Goal: Task Accomplishment & Management: Complete application form

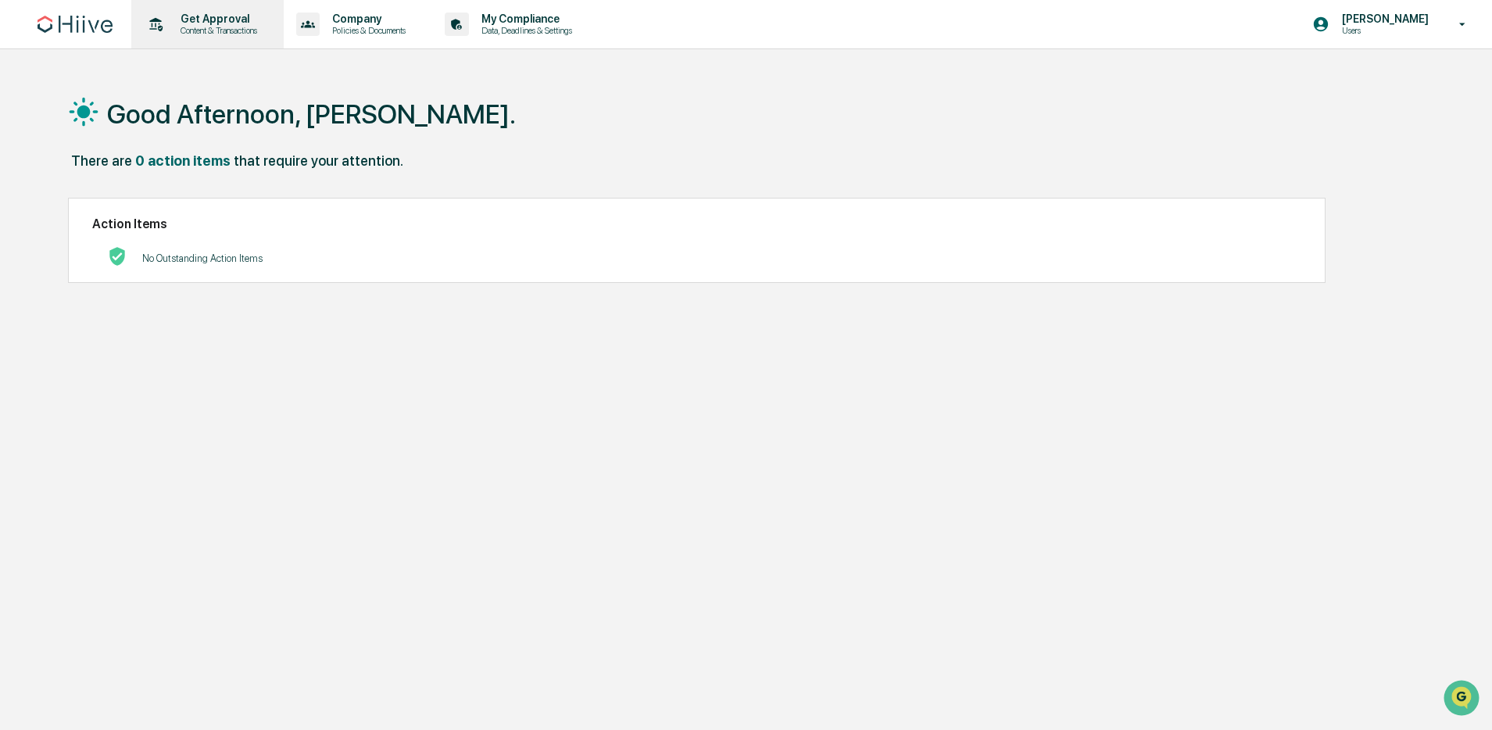
click at [209, 36] on div "Get Approval Content & Transactions" at bounding box center [206, 24] width 137 height 48
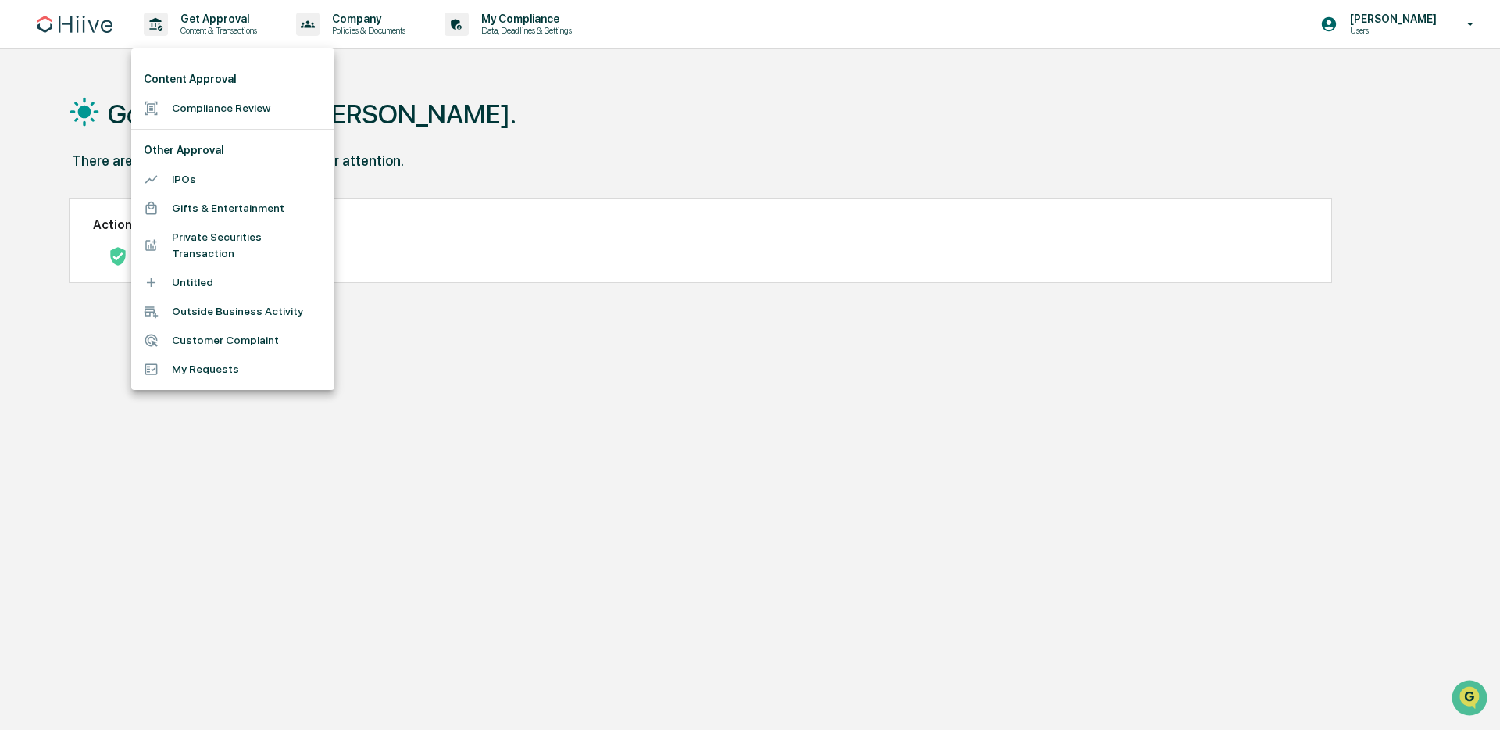
click at [222, 30] on div at bounding box center [750, 365] width 1500 height 730
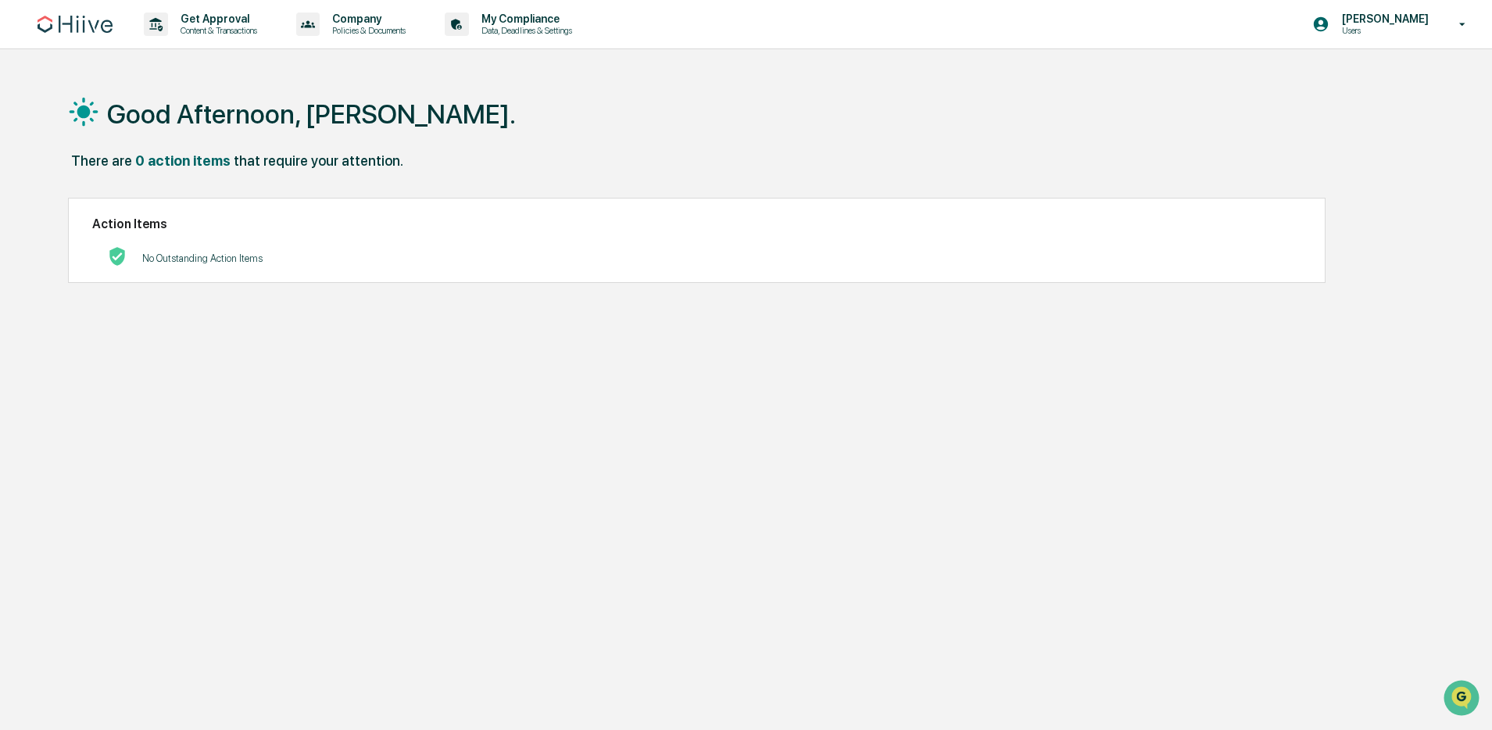
click at [207, 25] on p "Content & Transactions" at bounding box center [216, 30] width 97 height 11
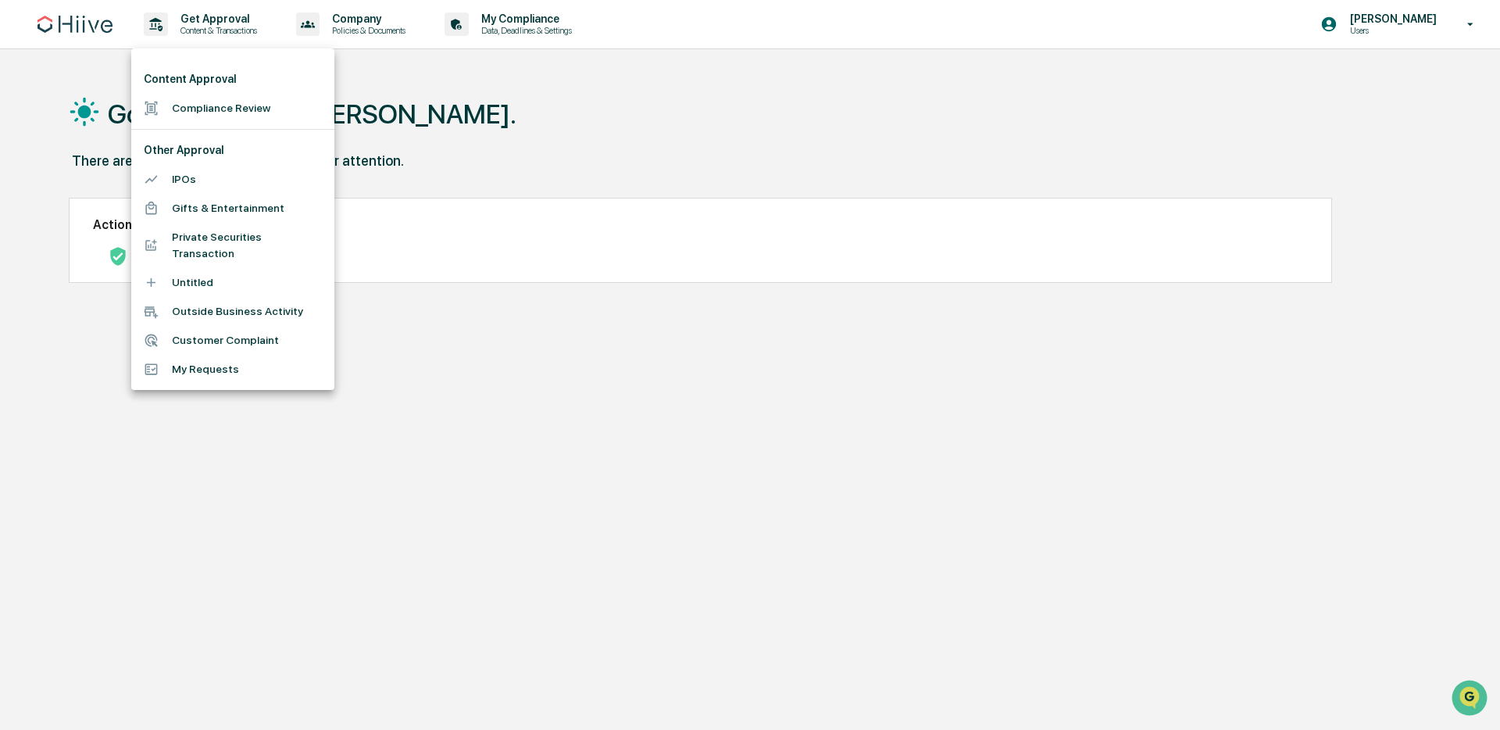
click at [253, 113] on li "Compliance Review" at bounding box center [232, 108] width 203 height 29
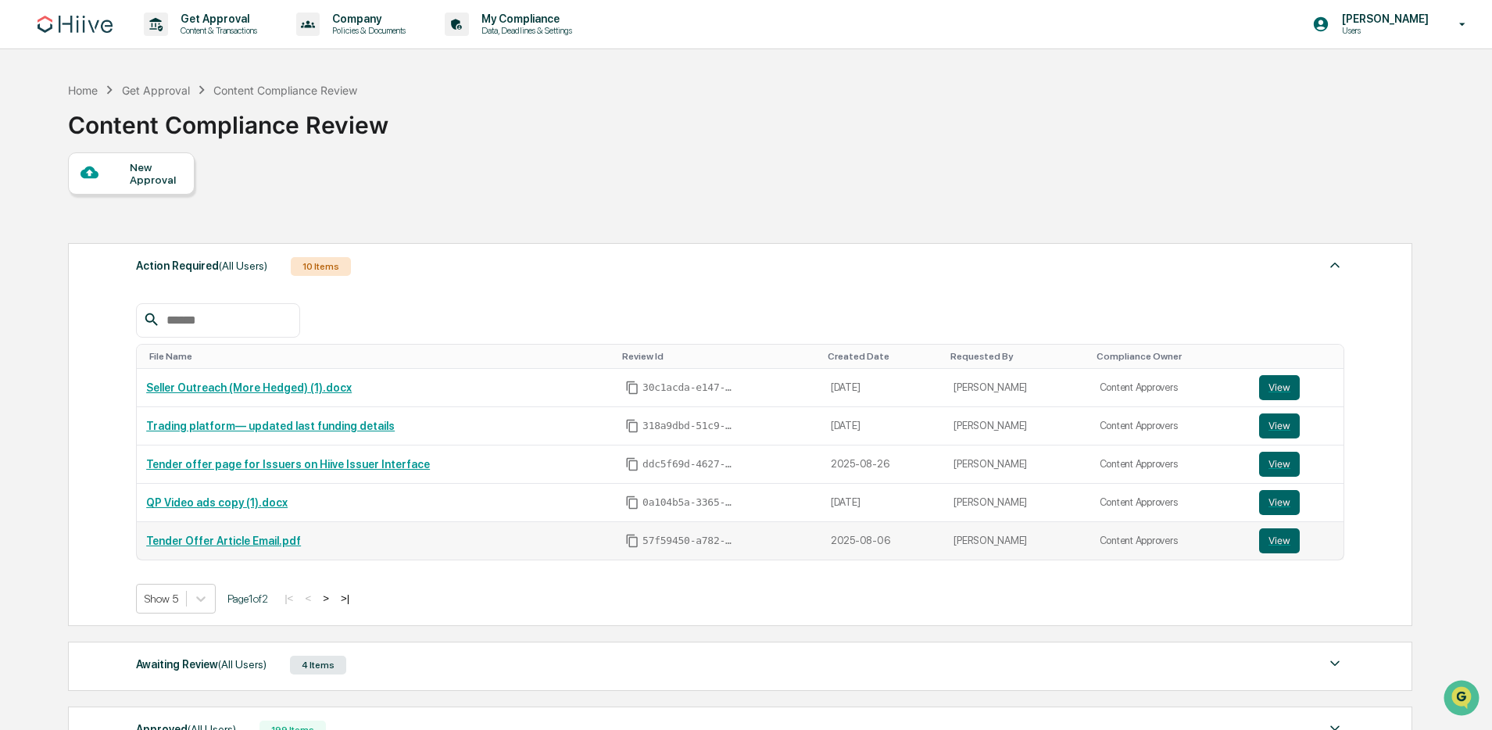
scroll to position [56, 0]
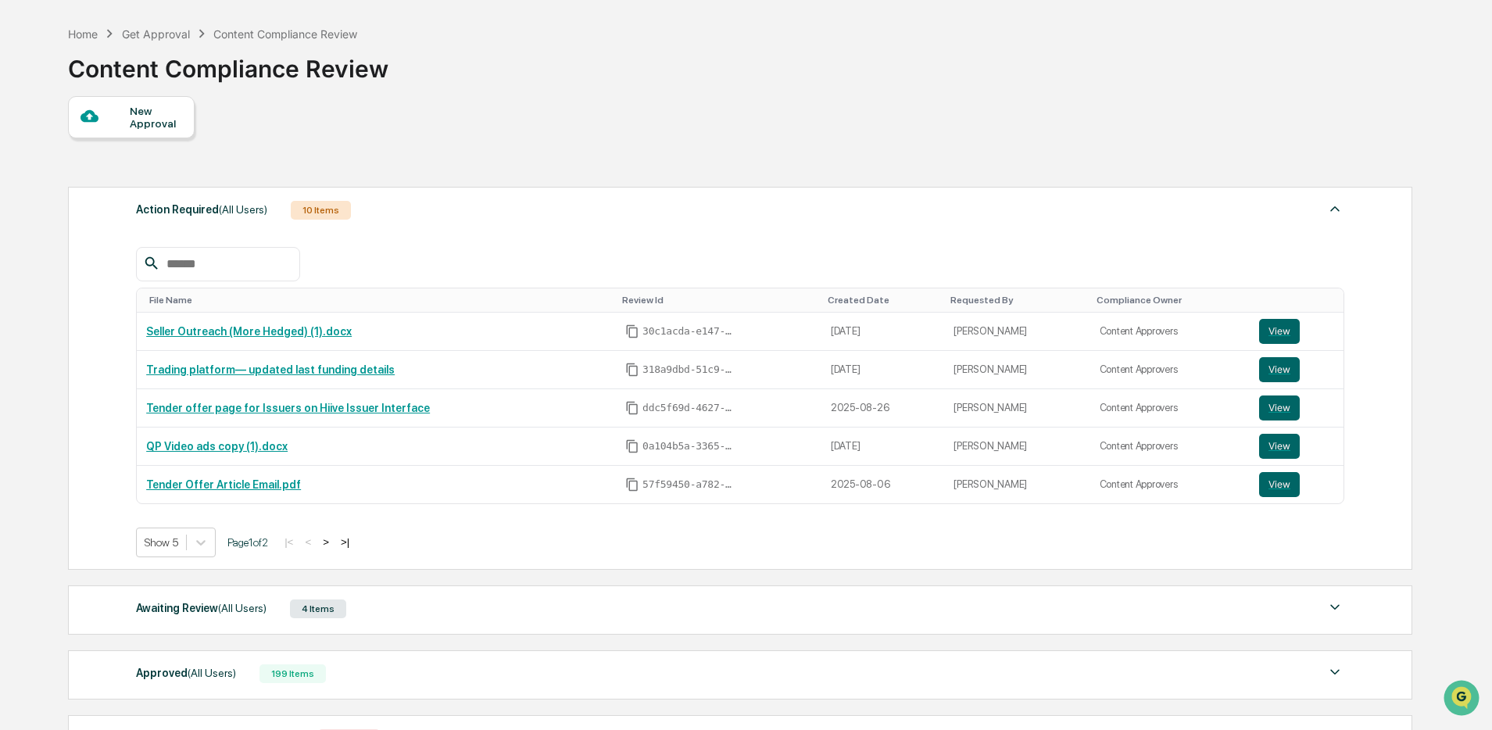
click at [263, 619] on div "Awaiting Review (All Users) 4 Items" at bounding box center [740, 609] width 1208 height 22
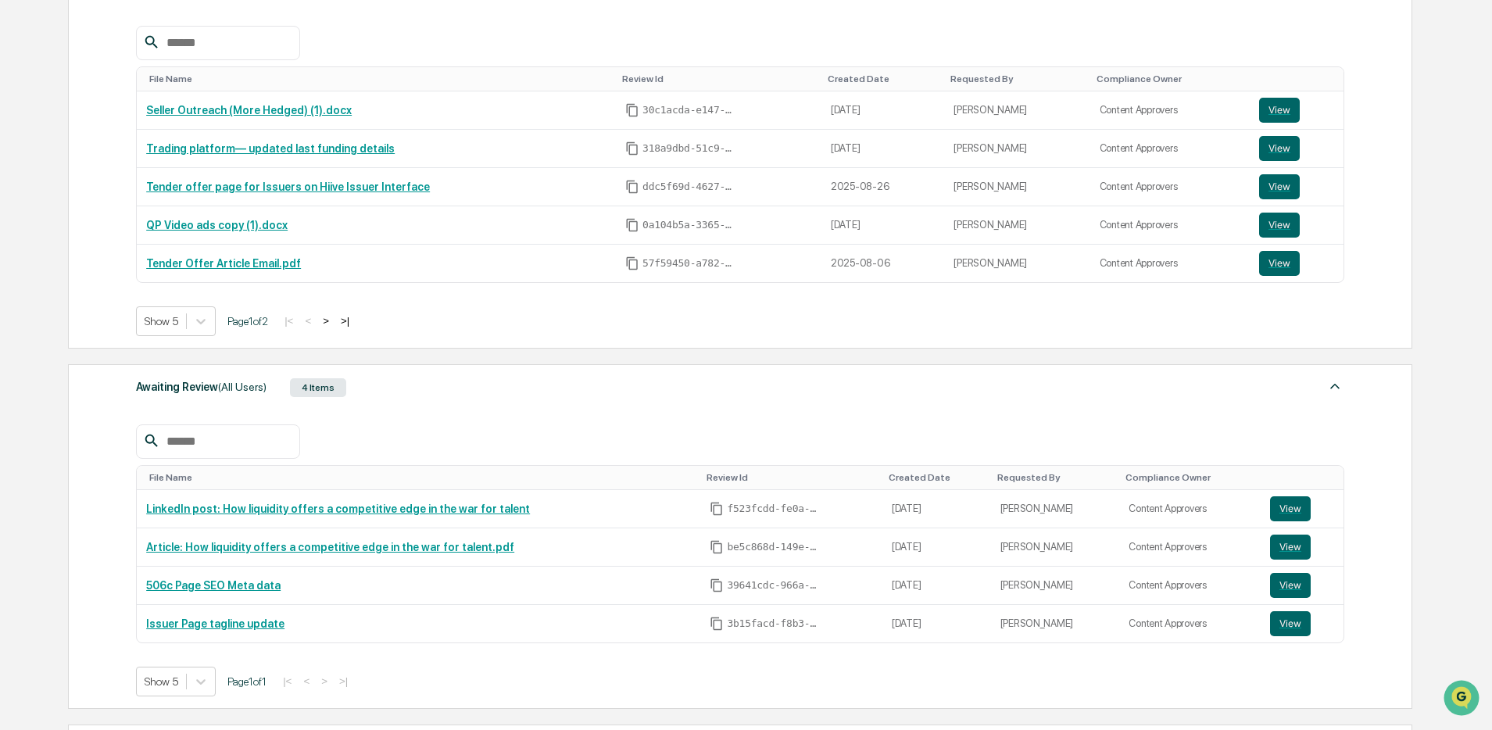
scroll to position [77, 0]
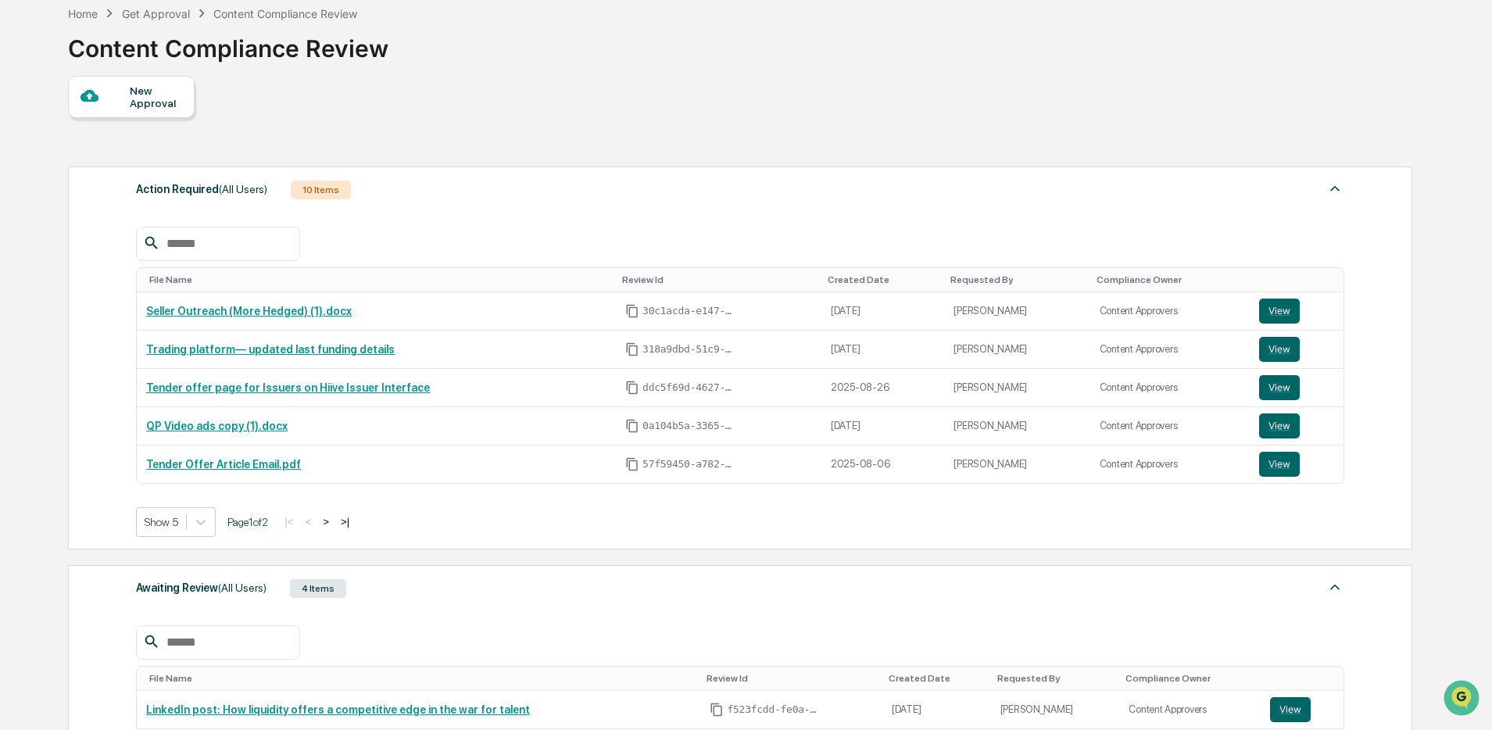
click at [131, 109] on div "New Approval" at bounding box center [156, 96] width 52 height 25
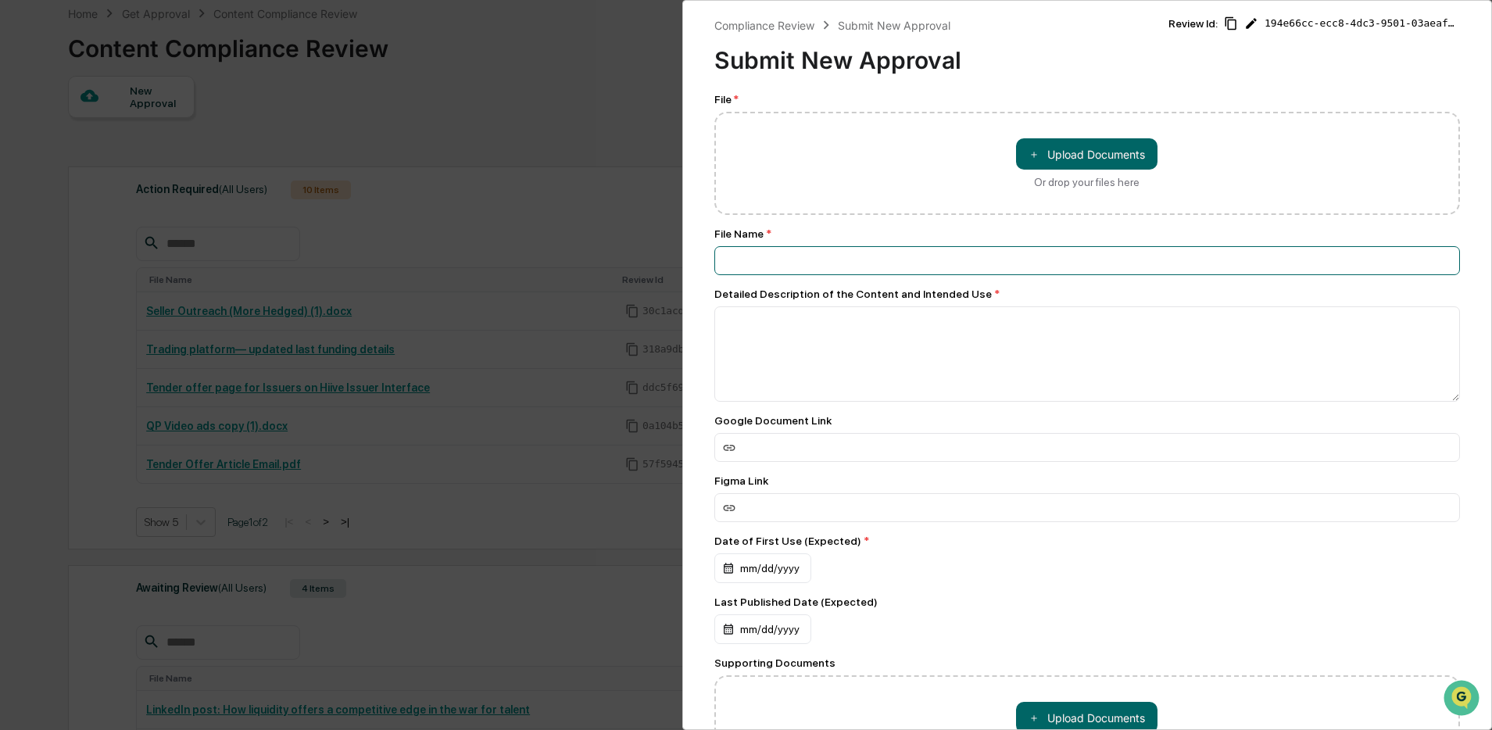
click at [752, 264] on input at bounding box center [1087, 260] width 746 height 29
click at [1090, 158] on button "＋ Upload Documents" at bounding box center [1086, 153] width 141 height 31
type input "**********"
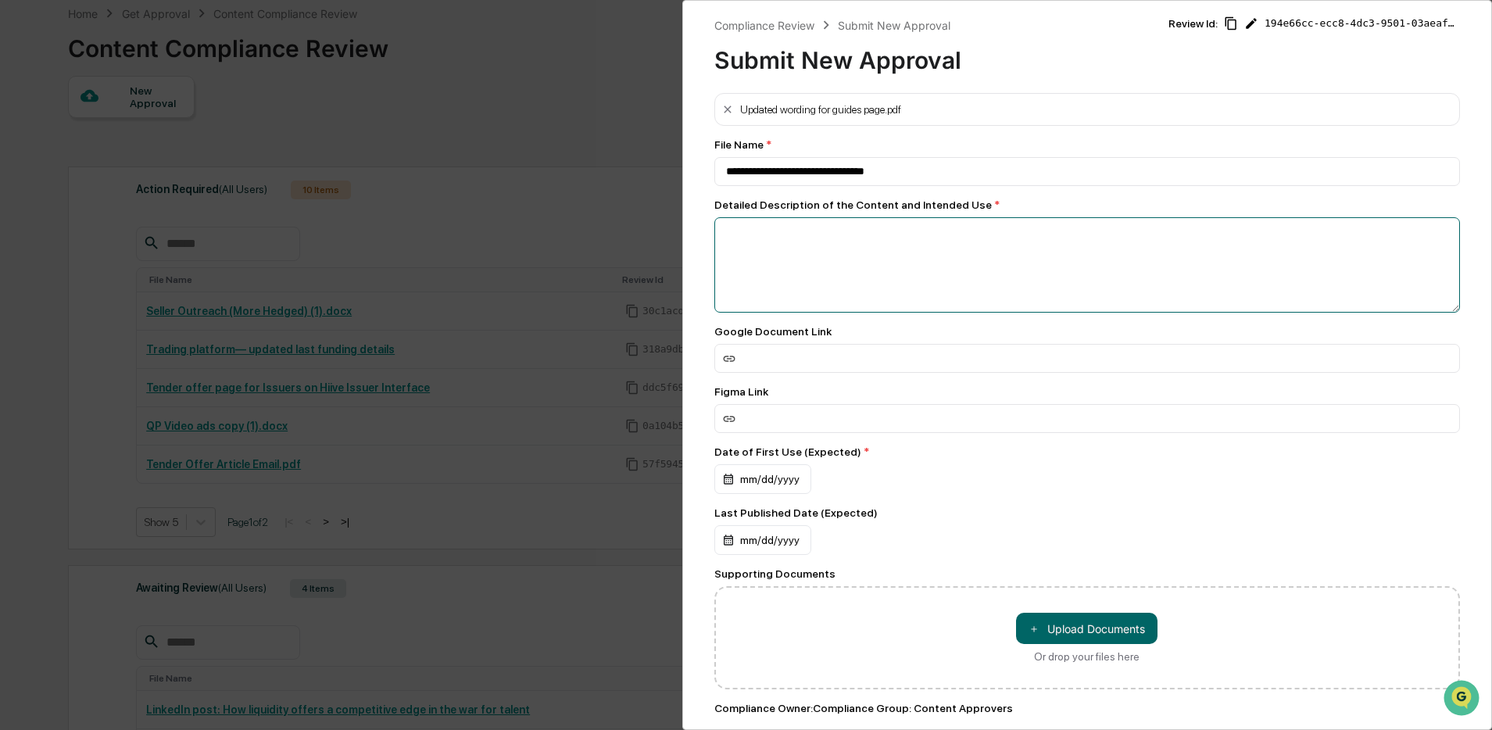
click at [870, 287] on textarea at bounding box center [1087, 264] width 746 height 95
type textarea "**********"
click at [957, 356] on input at bounding box center [1087, 358] width 746 height 29
paste input "**********"
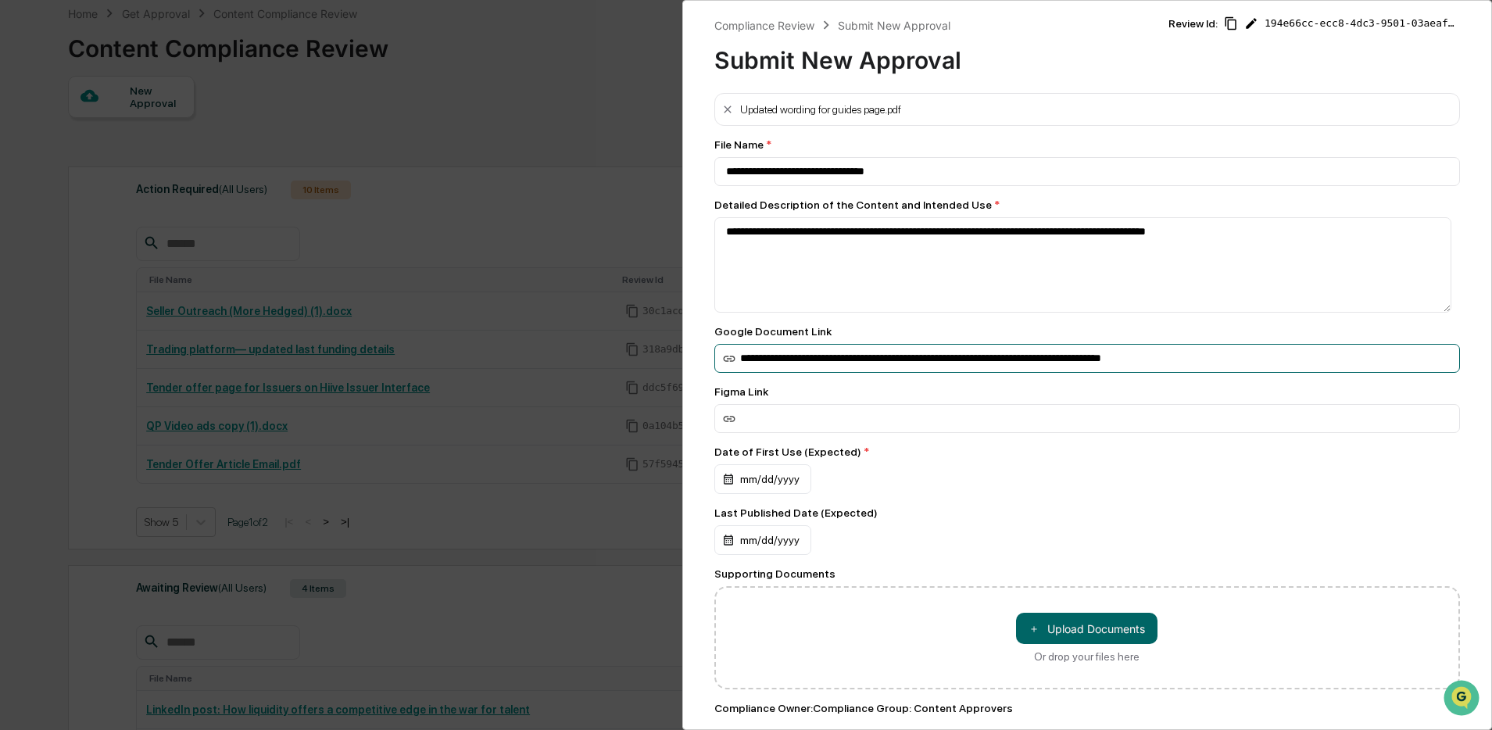
type input "**********"
click at [1004, 482] on div "mm/dd/yyyy" at bounding box center [1087, 479] width 746 height 30
click at [795, 494] on div "mm/dd/yyyy" at bounding box center [762, 479] width 97 height 30
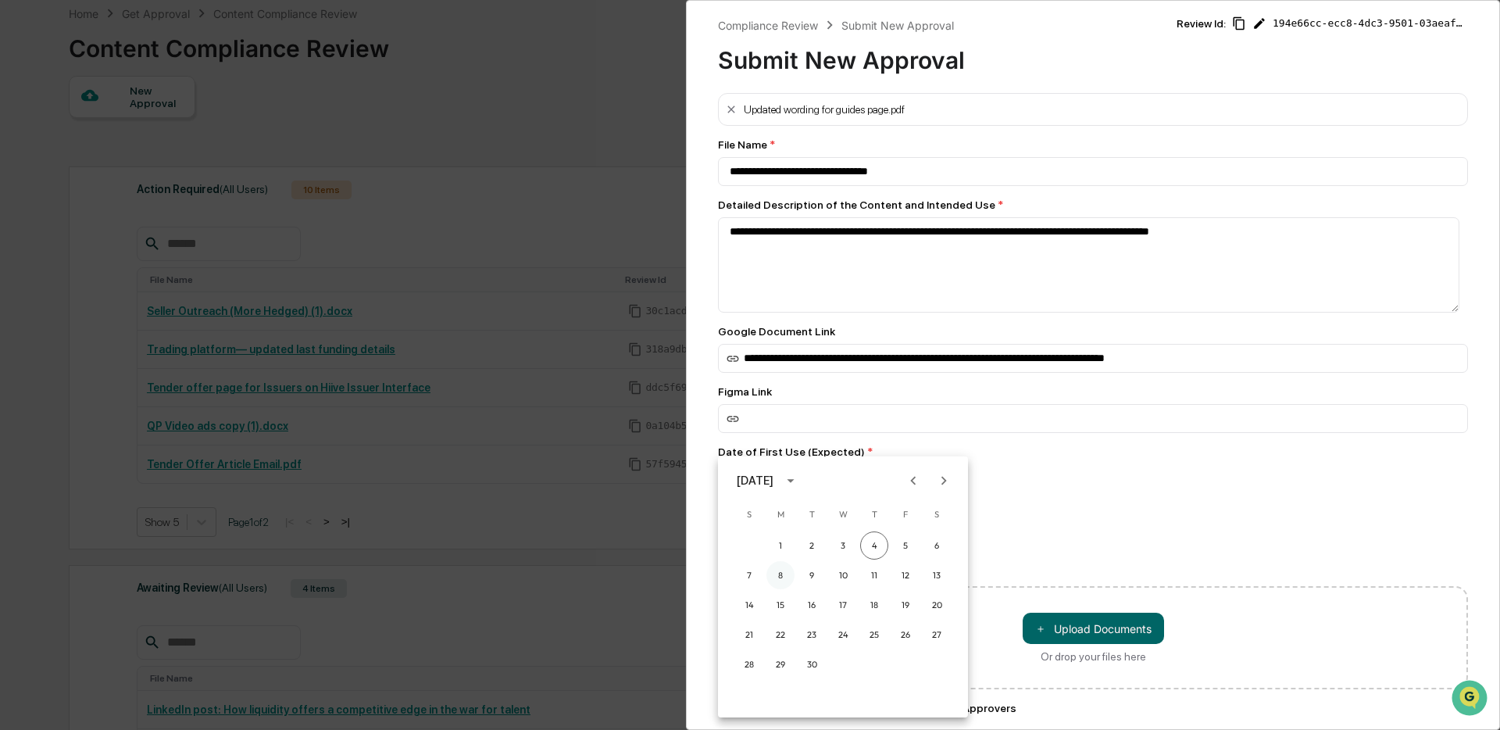
click at [779, 573] on button "8" at bounding box center [780, 575] width 28 height 28
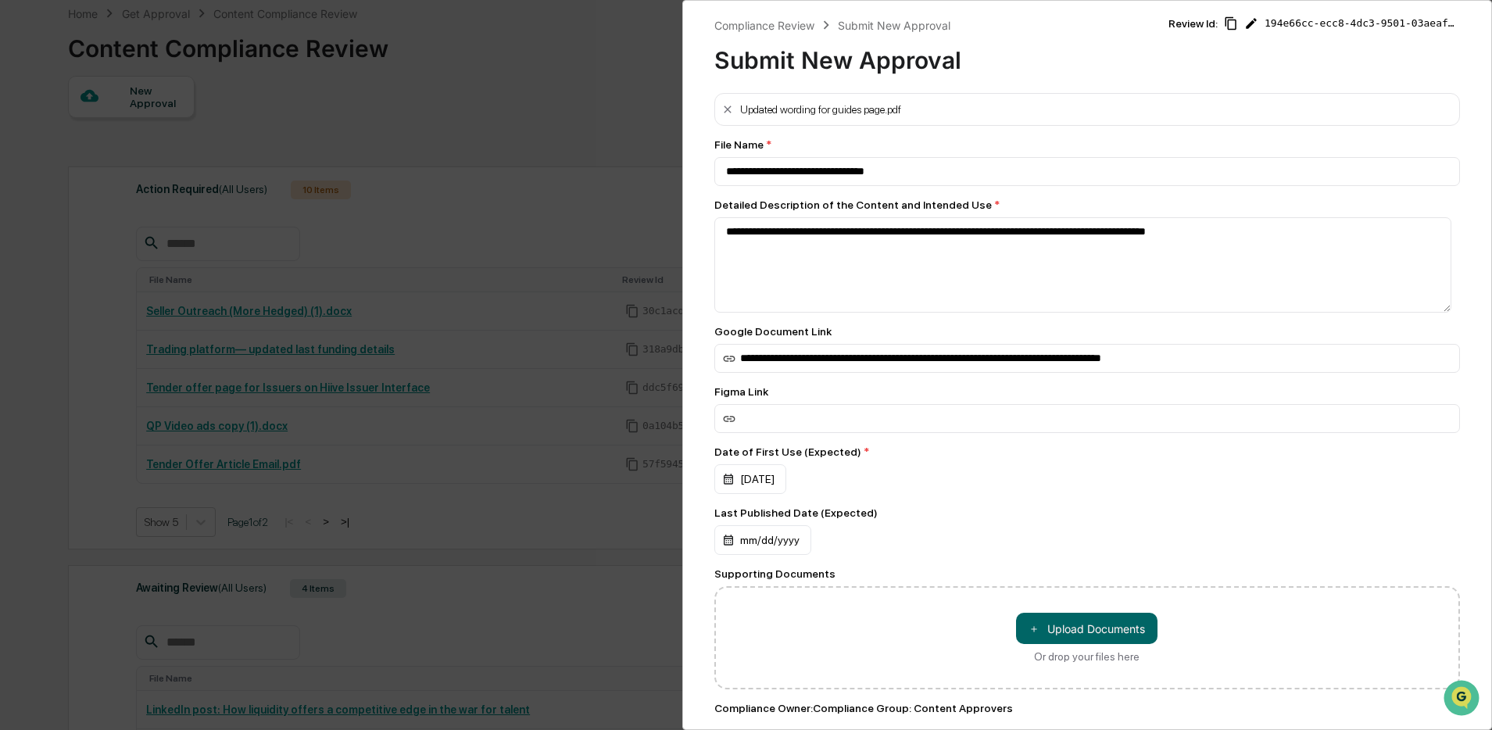
click at [1084, 503] on div "**********" at bounding box center [1087, 406] width 746 height 627
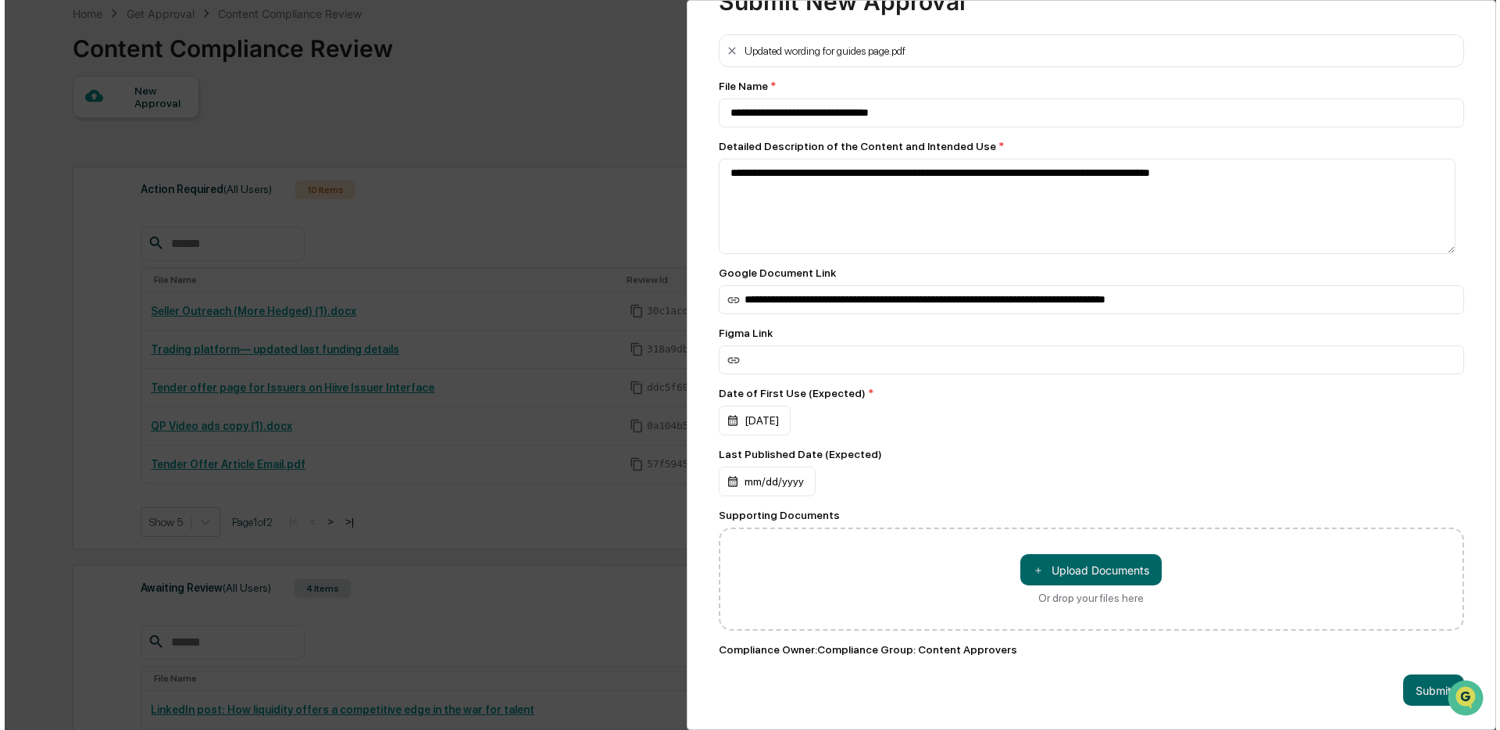
scroll to position [73, 0]
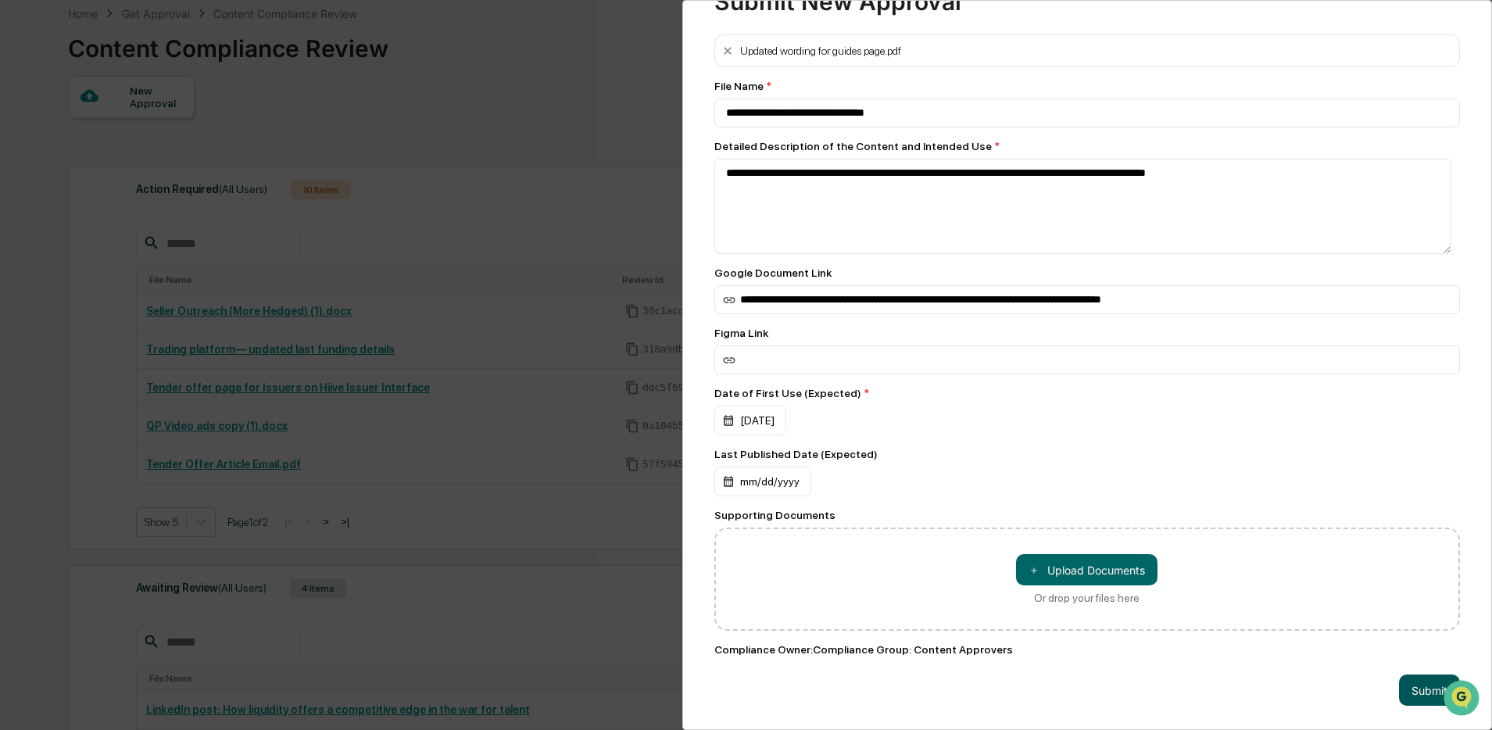
click at [1410, 684] on button "Submit" at bounding box center [1429, 689] width 61 height 31
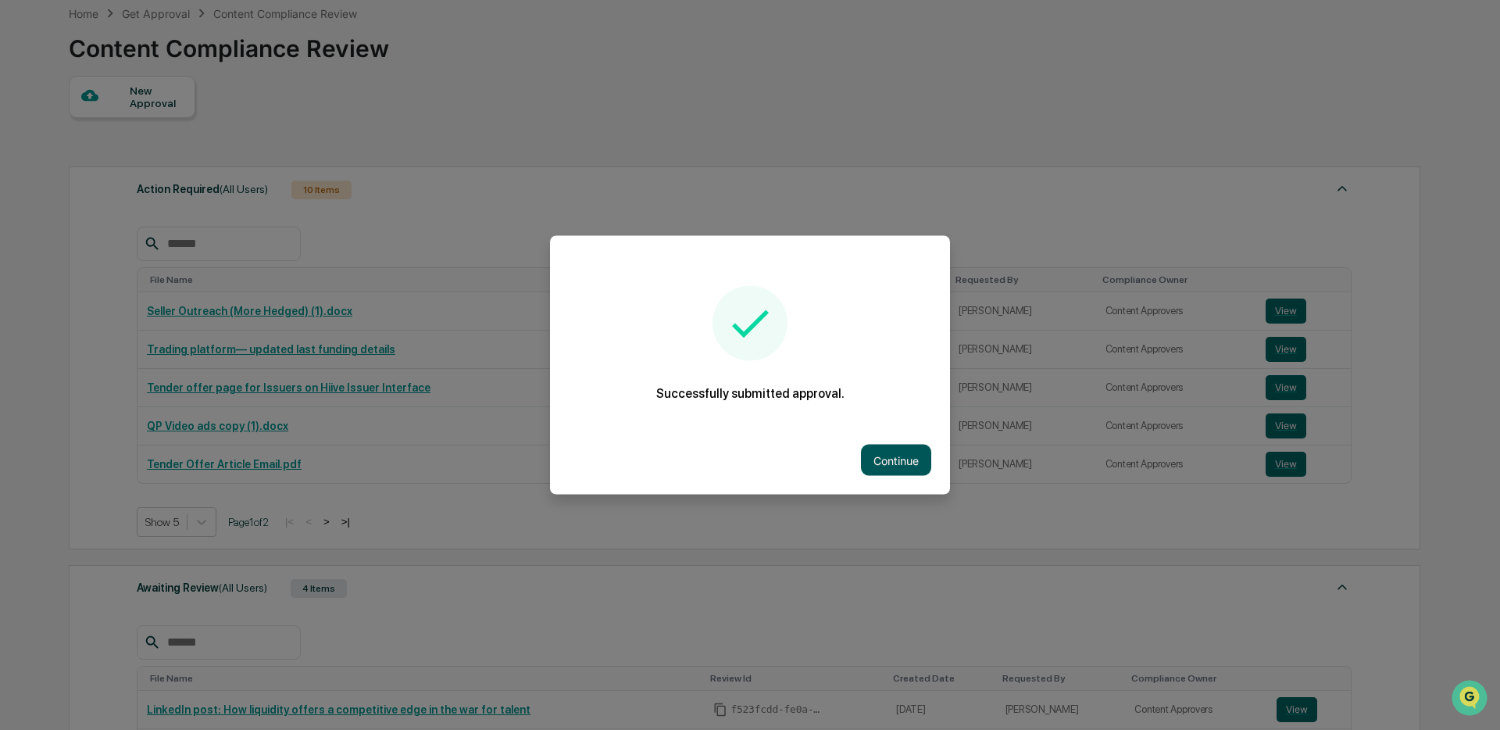
click at [905, 456] on button "Continue" at bounding box center [896, 460] width 70 height 31
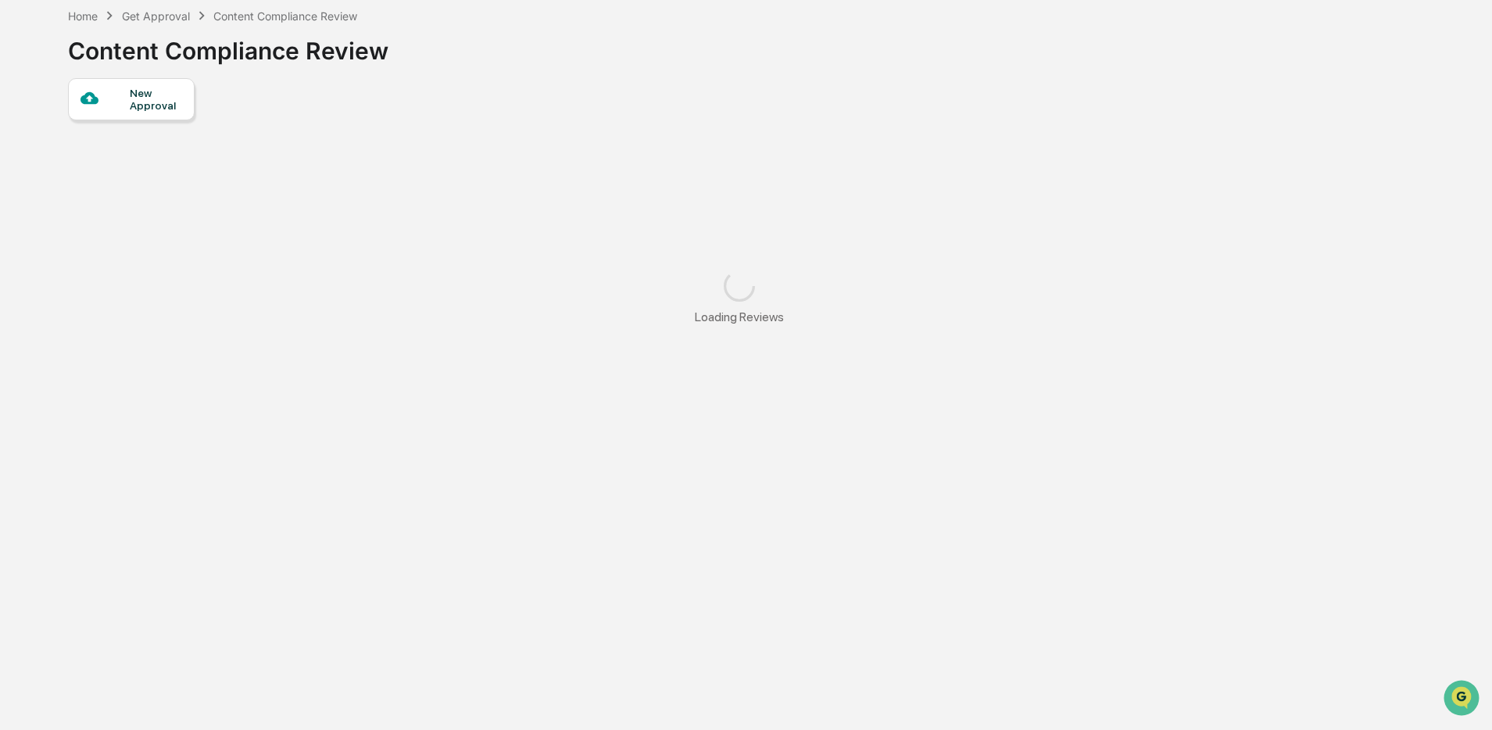
scroll to position [77, 0]
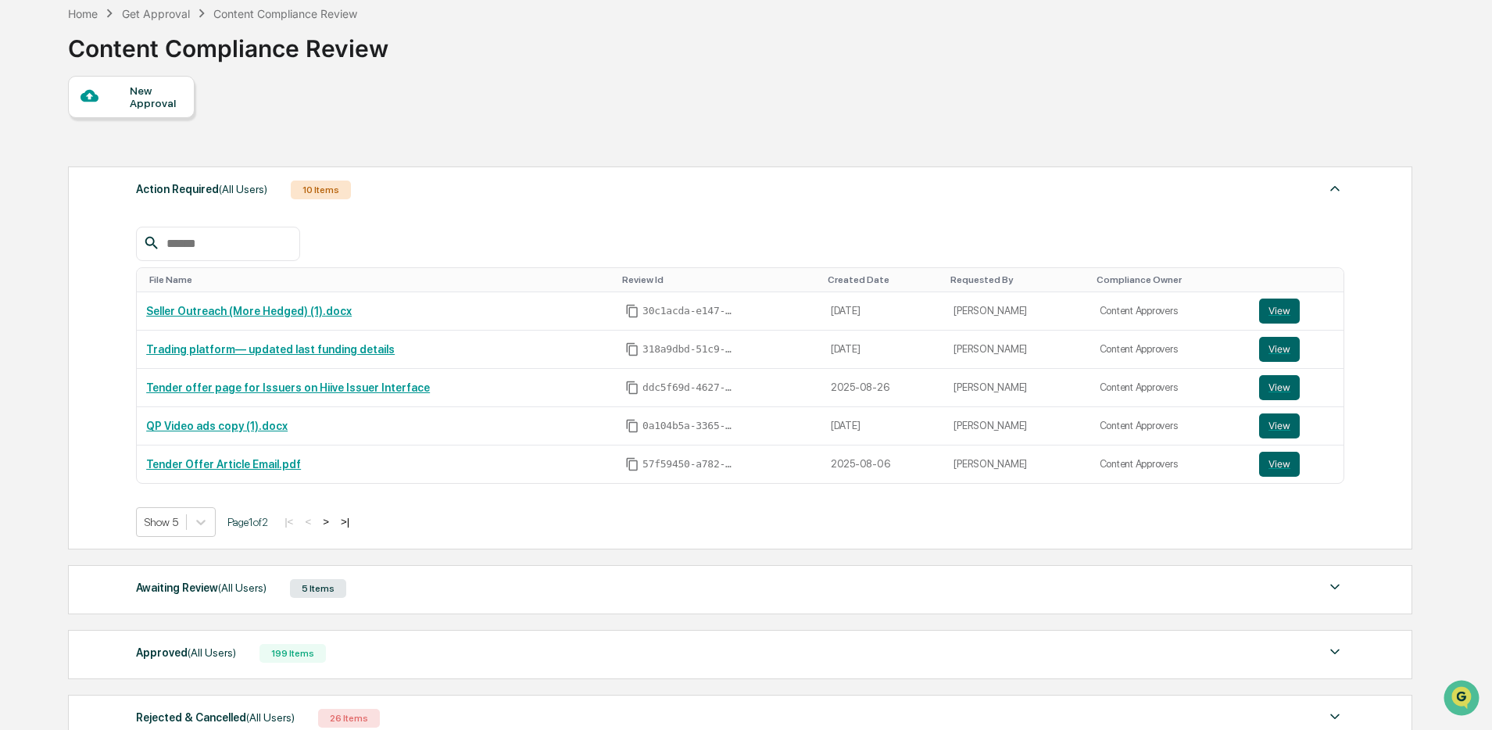
click at [407, 631] on div "Approved (All Users) 199 Items File Name Review Id Created Date Requested By Co…" at bounding box center [740, 654] width 1344 height 49
click at [398, 592] on div "Awaiting Review (All Users) 5 Items" at bounding box center [740, 588] width 1208 height 22
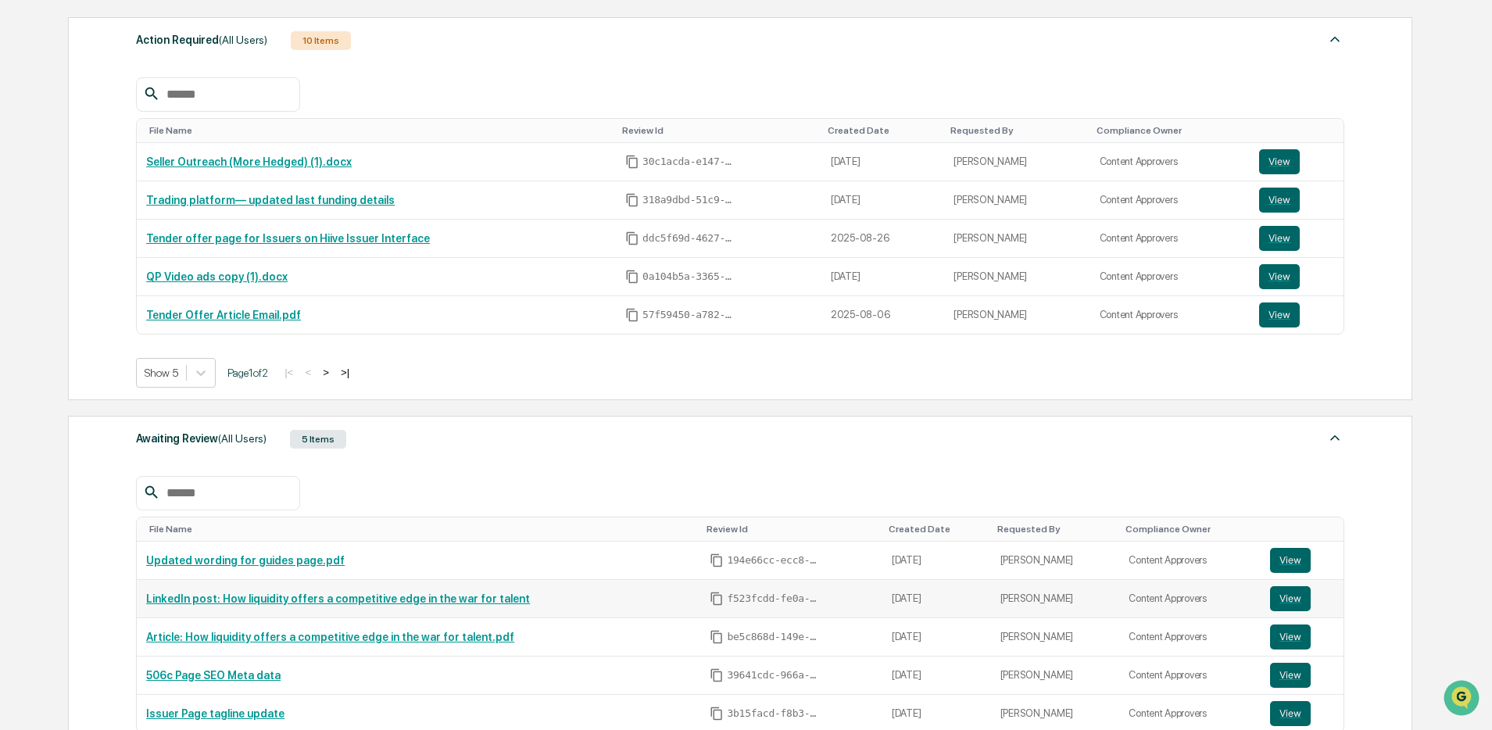
scroll to position [268, 0]
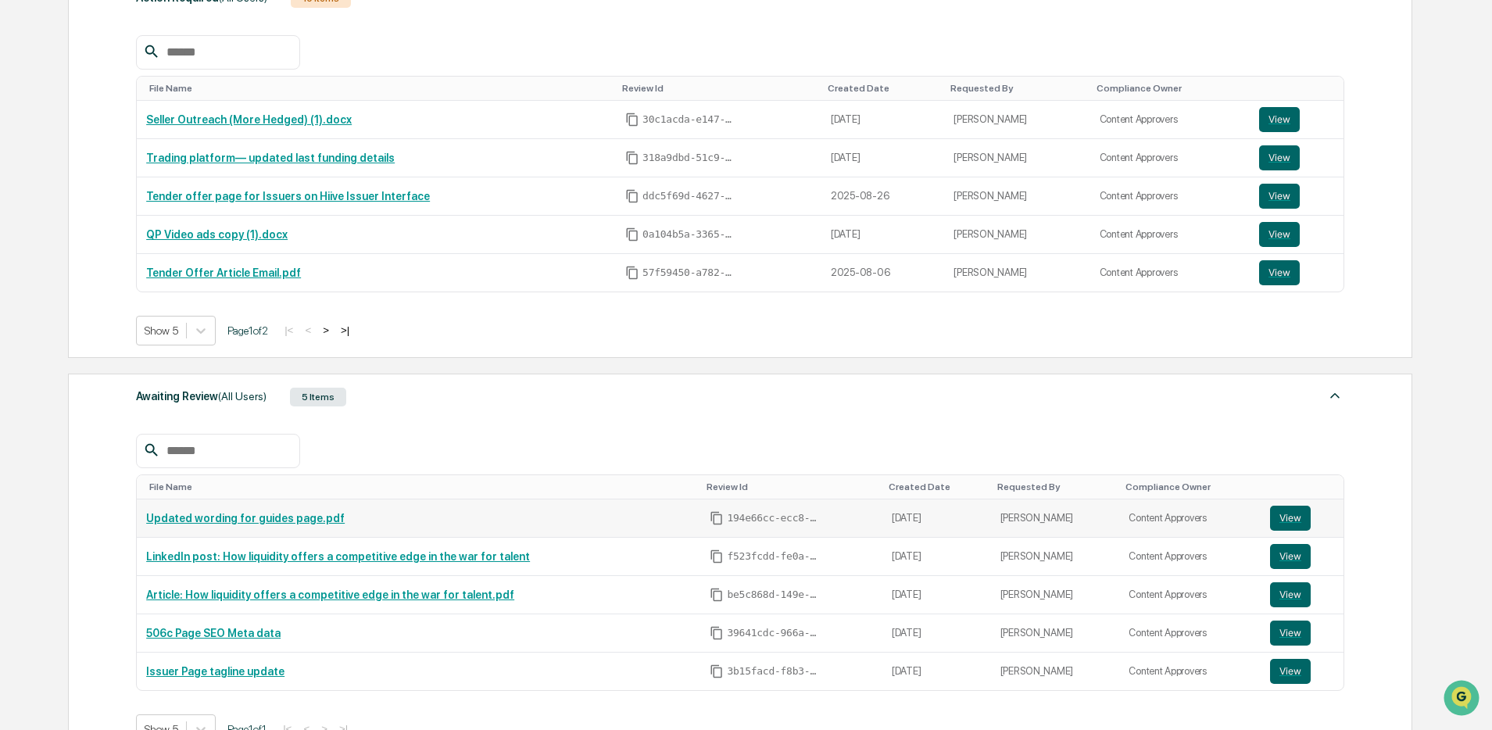
click at [230, 522] on link "Updated wording for guides page.pdf" at bounding box center [245, 518] width 198 height 13
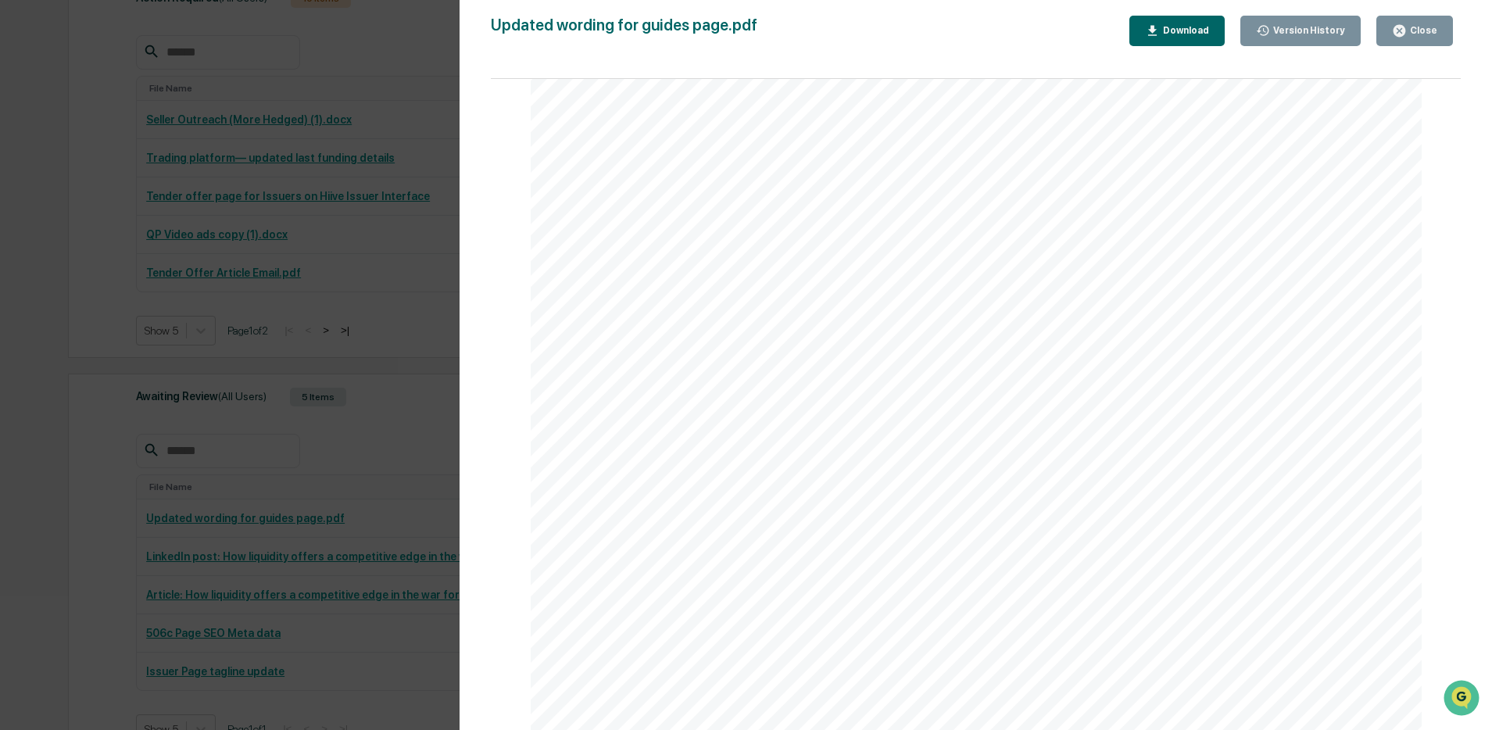
scroll to position [0, 0]
click at [449, 88] on div "Version History [DATE] 08:33 PM [PERSON_NAME] Updated wording for guides page.p…" at bounding box center [746, 365] width 1492 height 730
